Goal: Task Accomplishment & Management: Manage account settings

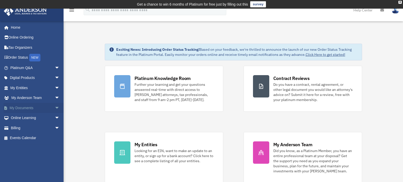
click at [55, 108] on span "arrow_drop_down" at bounding box center [60, 108] width 10 height 10
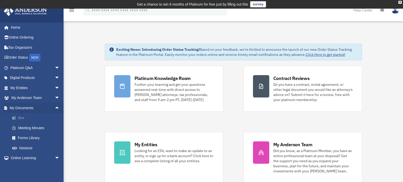
click at [22, 117] on link "Box" at bounding box center [37, 118] width 60 height 10
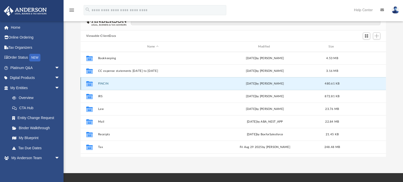
click at [101, 85] on button "FINCIN" at bounding box center [153, 83] width 110 height 3
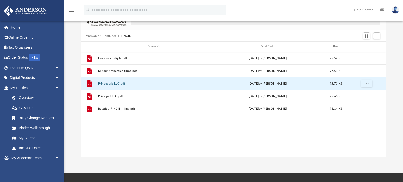
click at [112, 84] on button "Princeberk LLC.pdf" at bounding box center [154, 83] width 112 height 3
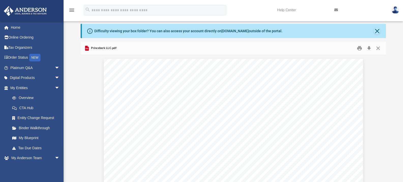
scroll to position [16, 0]
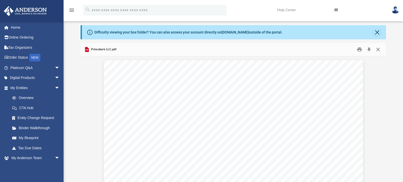
click at [379, 49] on button "Close" at bounding box center [378, 50] width 9 height 8
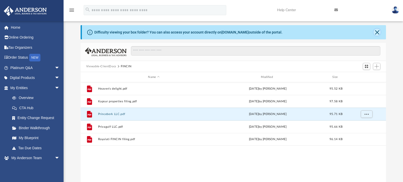
click at [377, 32] on button "Close" at bounding box center [377, 32] width 7 height 7
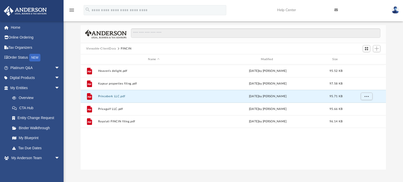
click at [104, 48] on button "Viewable-ClientDocs" at bounding box center [101, 49] width 30 height 5
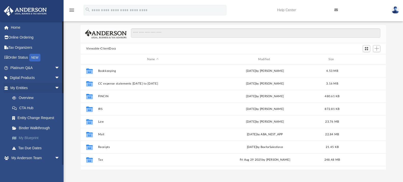
click at [33, 137] on link "My Blueprint" at bounding box center [37, 138] width 60 height 10
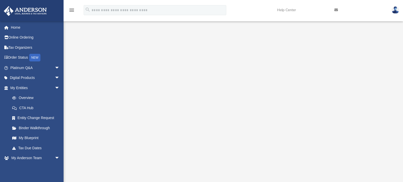
scroll to position [4, 0]
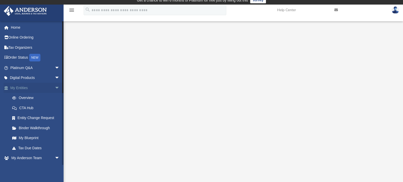
click at [55, 87] on span "arrow_drop_down" at bounding box center [60, 88] width 10 height 10
click at [55, 137] on span "arrow_drop_down" at bounding box center [60, 138] width 10 height 10
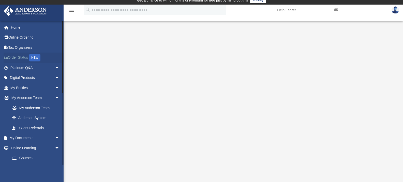
click at [17, 57] on link "Order Status NEW" at bounding box center [36, 58] width 64 height 10
click at [17, 48] on link "Tax Organizers" at bounding box center [36, 48] width 64 height 10
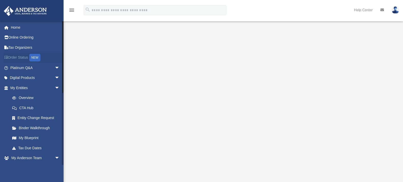
scroll to position [12, 0]
click at [55, 78] on span "arrow_drop_down" at bounding box center [60, 78] width 10 height 10
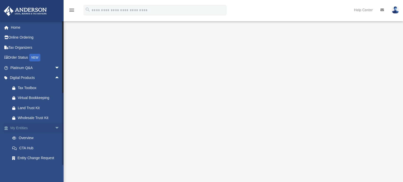
click at [55, 127] on span "arrow_drop_down" at bounding box center [60, 128] width 10 height 10
click at [55, 127] on span "arrow_drop_up" at bounding box center [60, 128] width 10 height 10
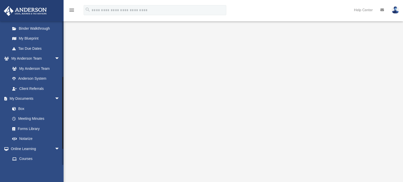
click at [63, 160] on div at bounding box center [63, 93] width 2 height 144
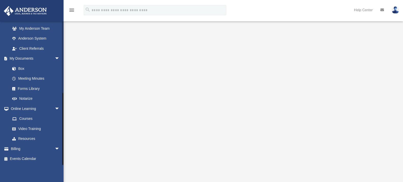
drag, startPoint x: 63, startPoint y: 154, endPoint x: 65, endPoint y: 169, distance: 14.8
click at [65, 169] on div "App kapsurproperties@gmail.com Sign Out kapsurproperties@gmail.com Home Online …" at bounding box center [201, 123] width 403 height 220
drag, startPoint x: 63, startPoint y: 118, endPoint x: 62, endPoint y: 139, distance: 21.9
click at [62, 139] on div "kapsurproperties@gmail.com Sign Out kapsurproperties@gmail.com Home Online Orde…" at bounding box center [32, 93] width 64 height 144
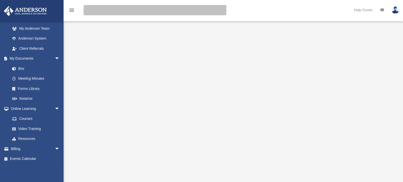
click at [95, 9] on input "search" at bounding box center [155, 10] width 143 height 10
type input "**********"
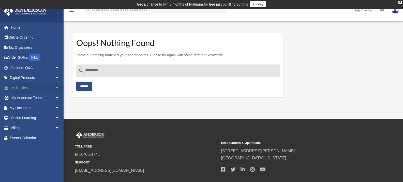
click at [21, 89] on link "My Entities arrow_drop_down" at bounding box center [36, 88] width 64 height 10
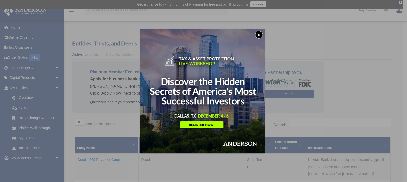
click at [260, 34] on button "x" at bounding box center [259, 35] width 8 height 8
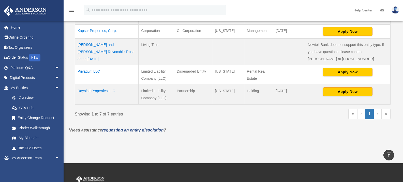
scroll to position [204, 0]
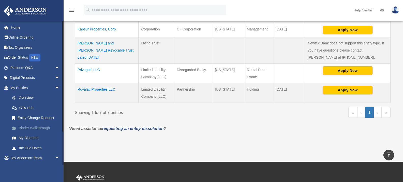
click at [45, 127] on link "Binder Walkthrough" at bounding box center [37, 128] width 60 height 10
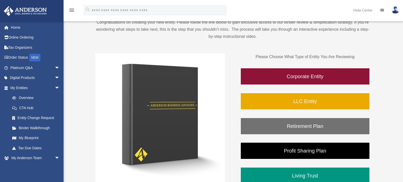
scroll to position [73, 0]
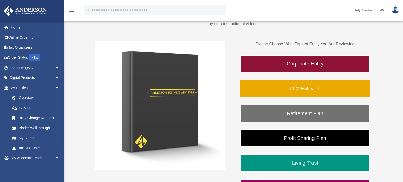
click at [307, 88] on link "LLC Entity" at bounding box center [306, 88] width 130 height 17
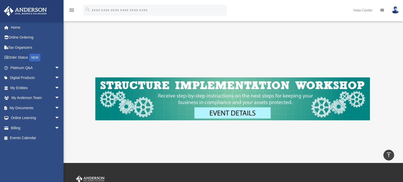
scroll to position [179, 0]
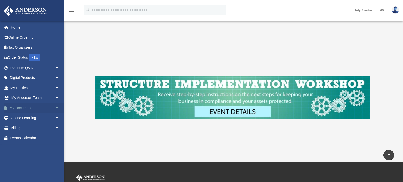
click at [26, 107] on link "My Documents arrow_drop_down" at bounding box center [36, 108] width 64 height 10
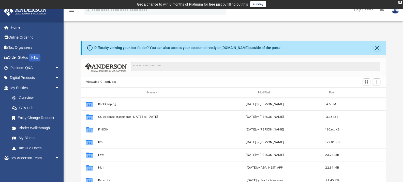
scroll to position [112, 302]
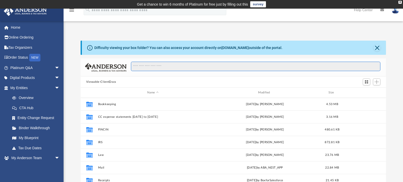
click at [155, 68] on input "Search files and folders" at bounding box center [256, 67] width 250 height 10
type input "**********"
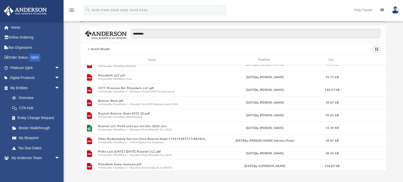
scroll to position [0, 0]
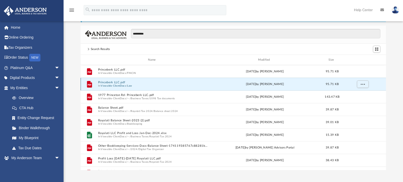
click at [122, 82] on button "Princeberk LLC.pdf" at bounding box center [153, 82] width 110 height 3
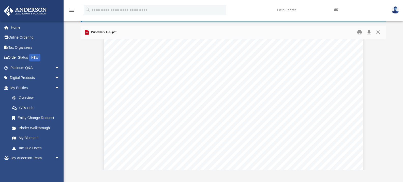
scroll to position [900, 0]
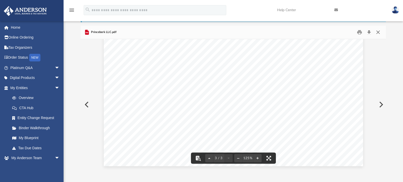
click at [377, 32] on button "Close" at bounding box center [378, 33] width 9 height 8
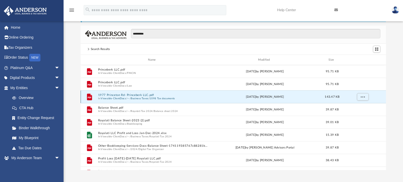
click at [145, 96] on button "1977 Princeton Rd- Princeberk LLC.pdf" at bounding box center [153, 95] width 110 height 3
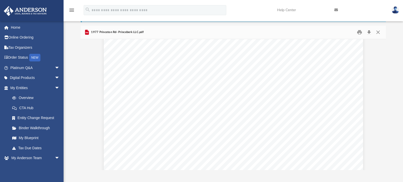
scroll to position [0, 0]
click at [380, 31] on button "Close" at bounding box center [378, 33] width 9 height 8
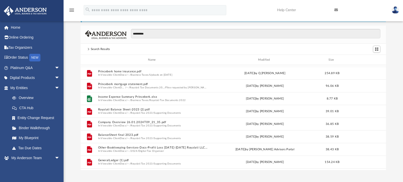
scroll to position [108, 0]
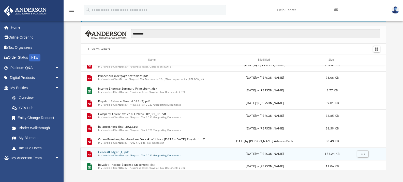
click at [142, 156] on button "Royalati Tax 2023" at bounding box center [142, 155] width 22 height 3
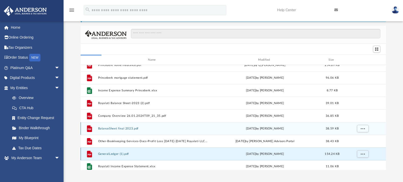
scroll to position [0, 0]
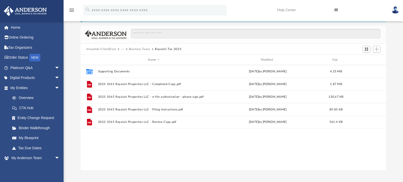
click at [101, 49] on button "Viewable-ClientDocs" at bounding box center [101, 49] width 30 height 5
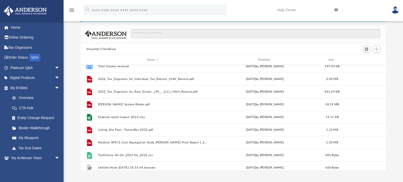
scroll to position [111, 0]
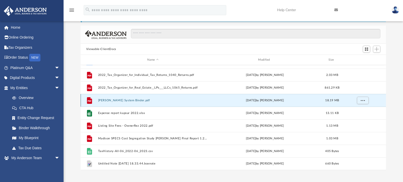
click at [119, 101] on button "[PERSON_NAME] System Binder.pdf" at bounding box center [153, 100] width 110 height 3
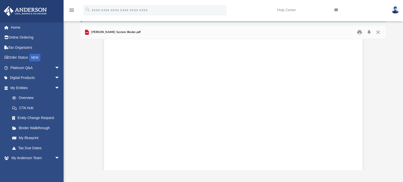
scroll to position [36348, 0]
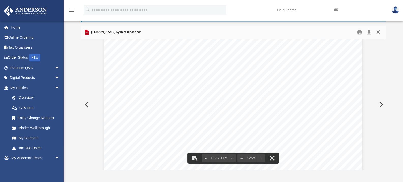
click at [378, 31] on button "Close" at bounding box center [378, 33] width 9 height 8
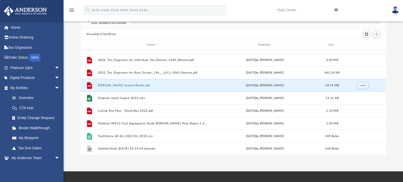
scroll to position [0, 0]
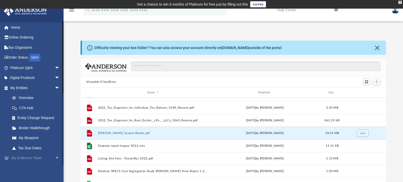
click at [31, 158] on link "My Anderson Team arrow_drop_down" at bounding box center [36, 158] width 64 height 10
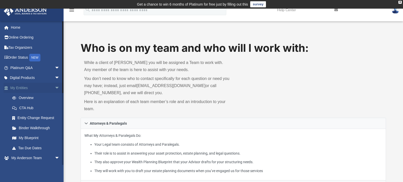
click at [18, 89] on link "My Entities arrow_drop_down" at bounding box center [36, 88] width 64 height 10
click at [24, 98] on link "Overview" at bounding box center [37, 98] width 60 height 10
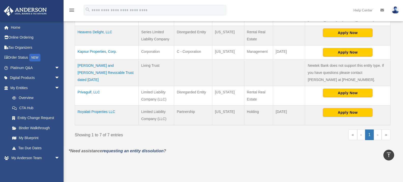
scroll to position [183, 0]
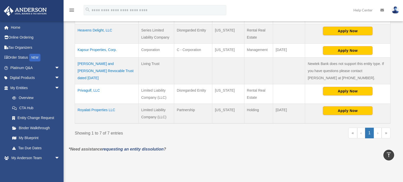
click at [378, 136] on link "›" at bounding box center [378, 133] width 8 height 11
click at [387, 135] on link "»" at bounding box center [386, 133] width 9 height 11
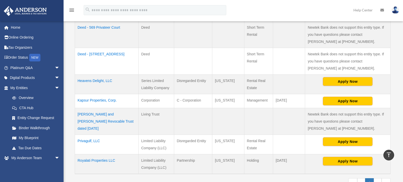
scroll to position [145, 0]
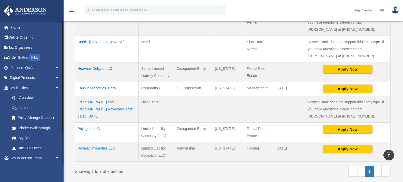
click at [28, 108] on link "CTA Hub" at bounding box center [37, 108] width 60 height 10
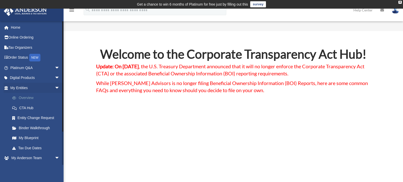
click at [24, 96] on link "Overview" at bounding box center [37, 98] width 60 height 10
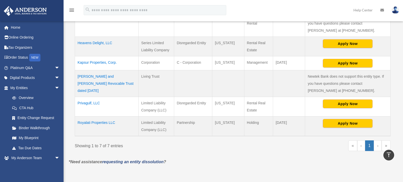
scroll to position [173, 0]
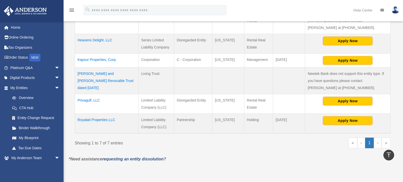
click at [106, 121] on td "Royalati Properties LLC" at bounding box center [107, 124] width 64 height 20
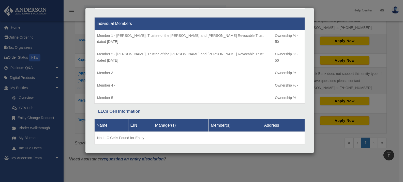
scroll to position [482, 0]
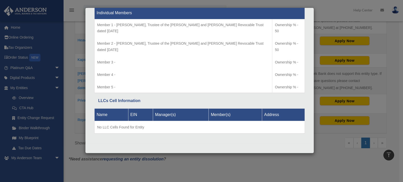
click at [343, 19] on div "Details × Articles Sent Organizational Date" at bounding box center [201, 91] width 403 height 182
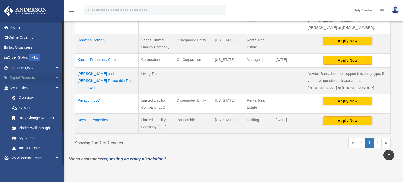
click at [19, 78] on link "Digital Products arrow_drop_down" at bounding box center [36, 78] width 64 height 10
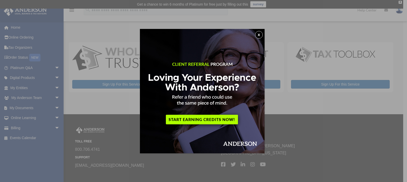
click at [30, 107] on div "x" at bounding box center [203, 91] width 407 height 182
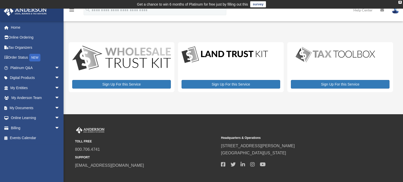
click at [30, 107] on link "My Documents arrow_drop_down" at bounding box center [36, 108] width 64 height 10
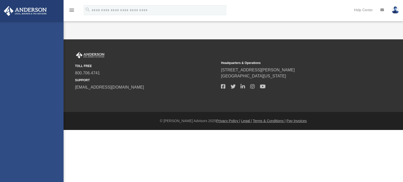
drag, startPoint x: 0, startPoint y: 0, endPoint x: 54, endPoint y: 106, distance: 119.3
click at [54, 106] on div "[EMAIL_ADDRESS][DOMAIN_NAME] Sign Out [EMAIL_ADDRESS][DOMAIN_NAME] Home Online …" at bounding box center [32, 112] width 64 height 182
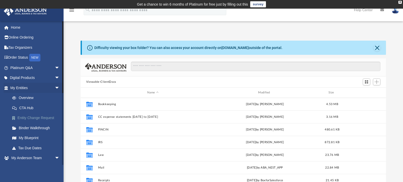
scroll to position [112, 302]
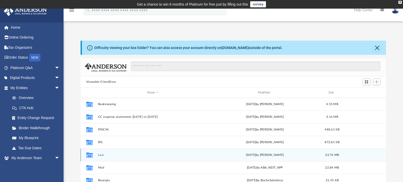
click at [99, 156] on button "Law" at bounding box center [153, 155] width 110 height 3
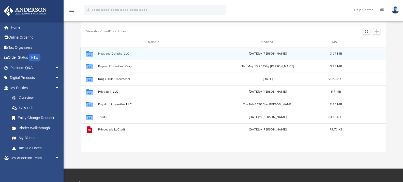
scroll to position [51, 0]
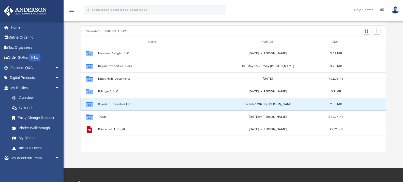
click at [113, 104] on button "Royalati Properties LLC" at bounding box center [154, 104] width 112 height 3
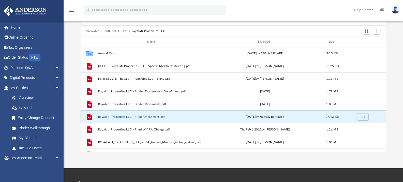
click at [160, 117] on button "Royalati Properties LLC - Filed Amendment.pdf" at bounding box center [153, 117] width 110 height 3
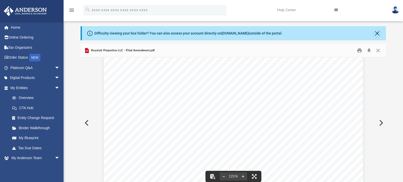
scroll to position [0, 0]
click at [377, 50] on button "Close" at bounding box center [378, 51] width 9 height 8
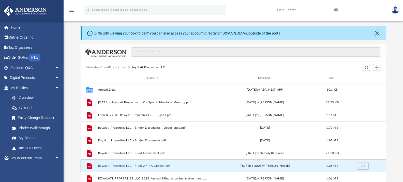
click at [163, 165] on button "Royalati Properties LLC - Filed WY RA Change.pdf" at bounding box center [153, 166] width 110 height 3
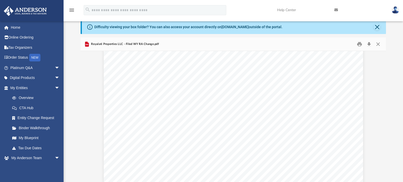
scroll to position [1243, 0]
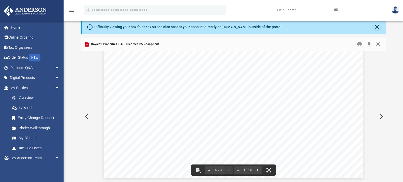
click at [380, 42] on button "Close" at bounding box center [378, 44] width 9 height 8
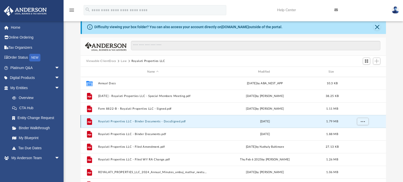
click at [153, 121] on button "Royalati Properties LLC - Binder Documents - DocuSigned.pdf" at bounding box center [153, 121] width 110 height 3
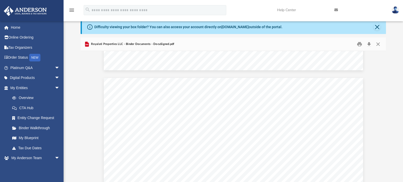
scroll to position [0, 0]
click at [379, 44] on button "Close" at bounding box center [378, 44] width 9 height 8
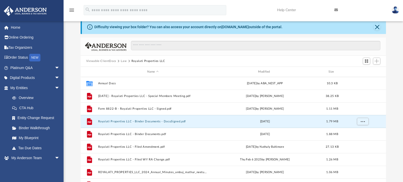
click at [124, 62] on button "Law" at bounding box center [124, 61] width 6 height 5
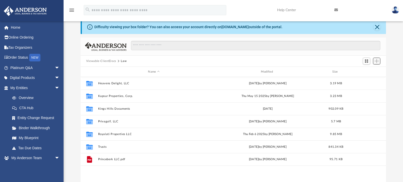
click at [378, 60] on span "Add" at bounding box center [377, 61] width 4 height 4
click at [372, 79] on li "New Folder" at bounding box center [370, 79] width 16 height 5
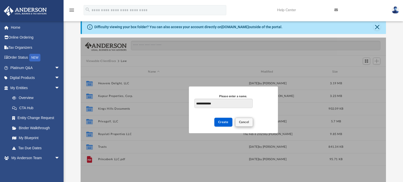
type input "**********"
click at [248, 121] on span "Cancel" at bounding box center [244, 122] width 10 height 3
